Goal: Information Seeking & Learning: Understand process/instructions

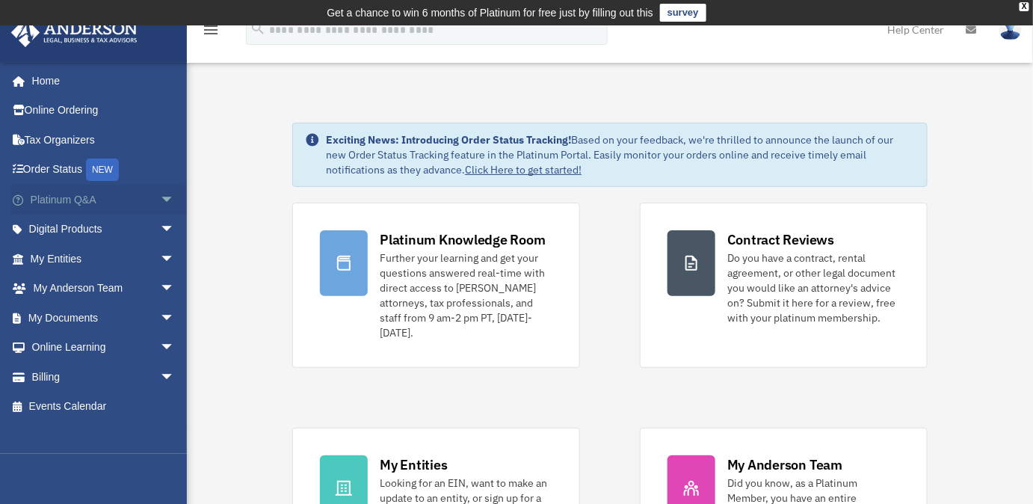
click at [160, 200] on span "arrow_drop_down" at bounding box center [175, 200] width 30 height 31
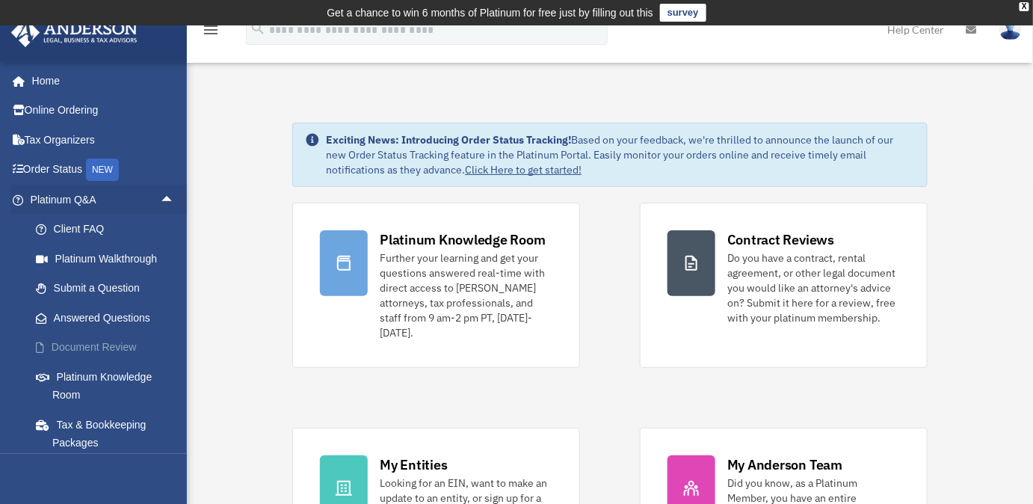
scroll to position [67, 0]
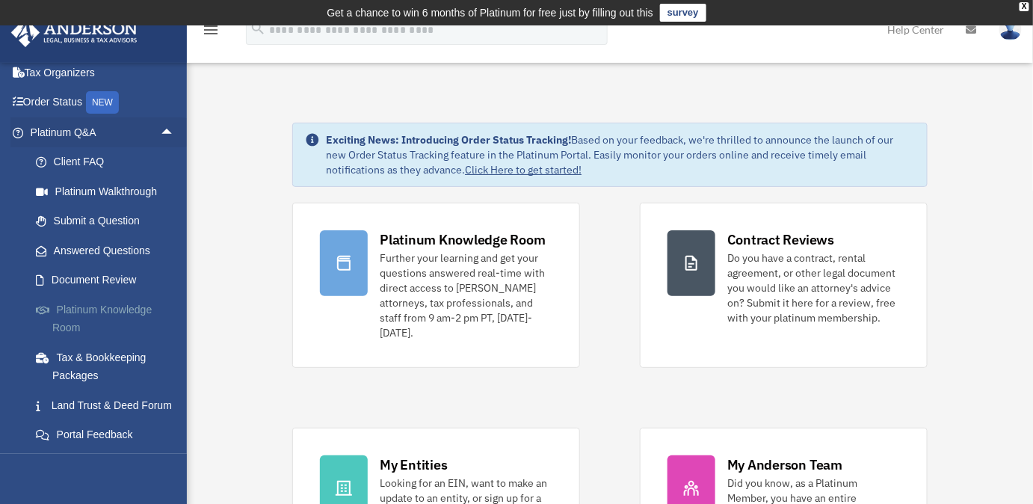
click at [120, 306] on link "Platinum Knowledge Room" at bounding box center [109, 319] width 176 height 48
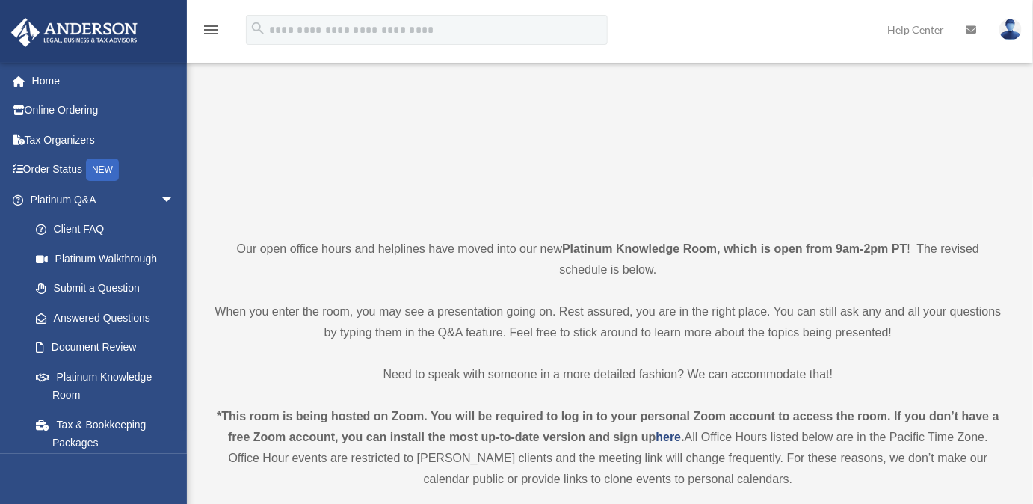
scroll to position [339, 0]
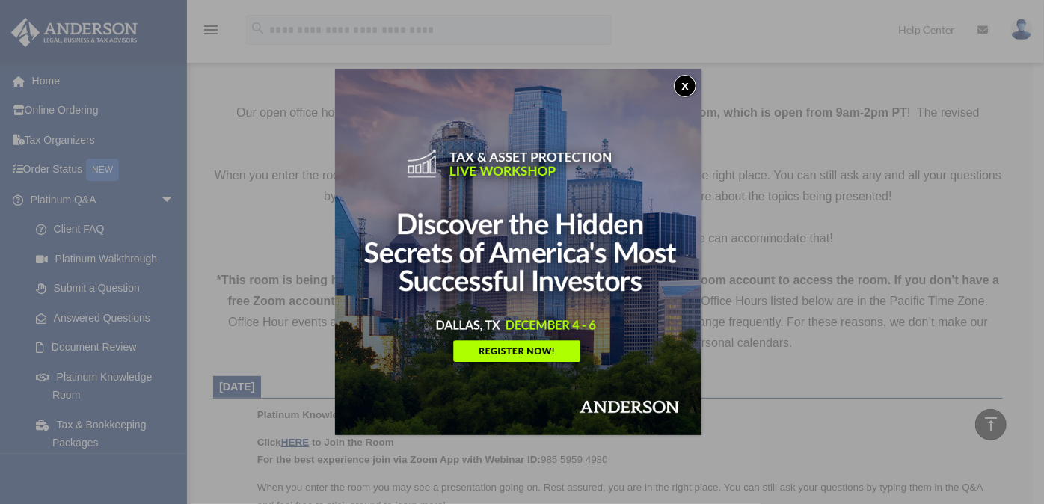
drag, startPoint x: 692, startPoint y: 84, endPoint x: 662, endPoint y: 126, distance: 52.1
click at [692, 84] on button "x" at bounding box center [685, 86] width 22 height 22
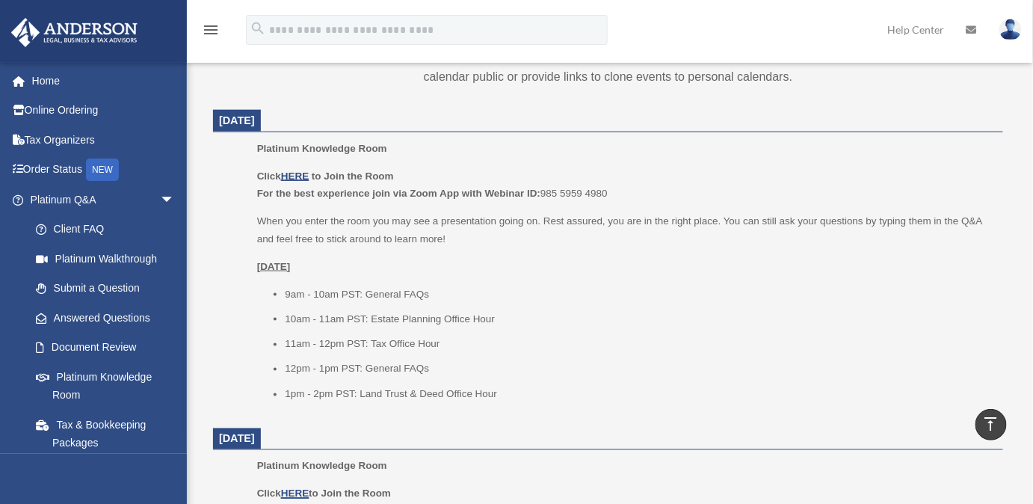
scroll to position [612, 0]
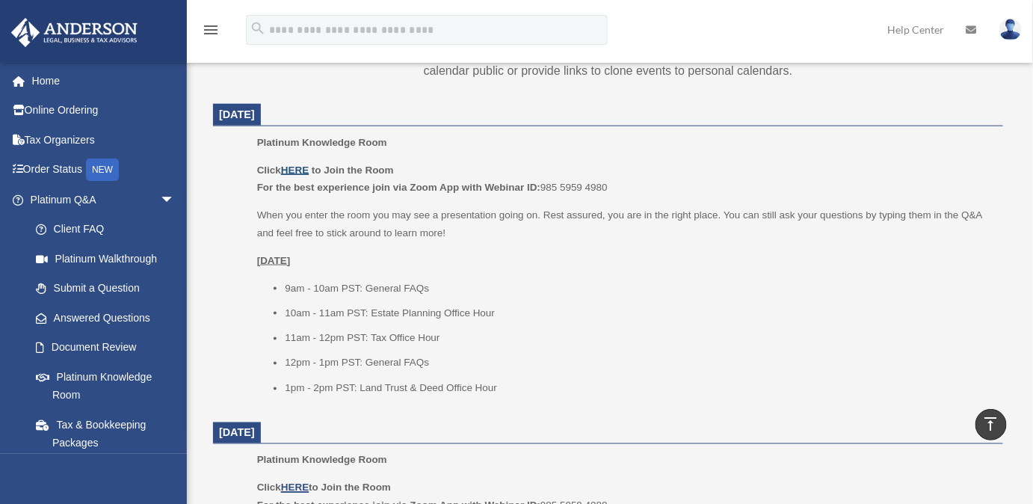
click at [298, 170] on u "HERE" at bounding box center [295, 169] width 28 height 11
